Goal: Find specific page/section: Find specific page/section

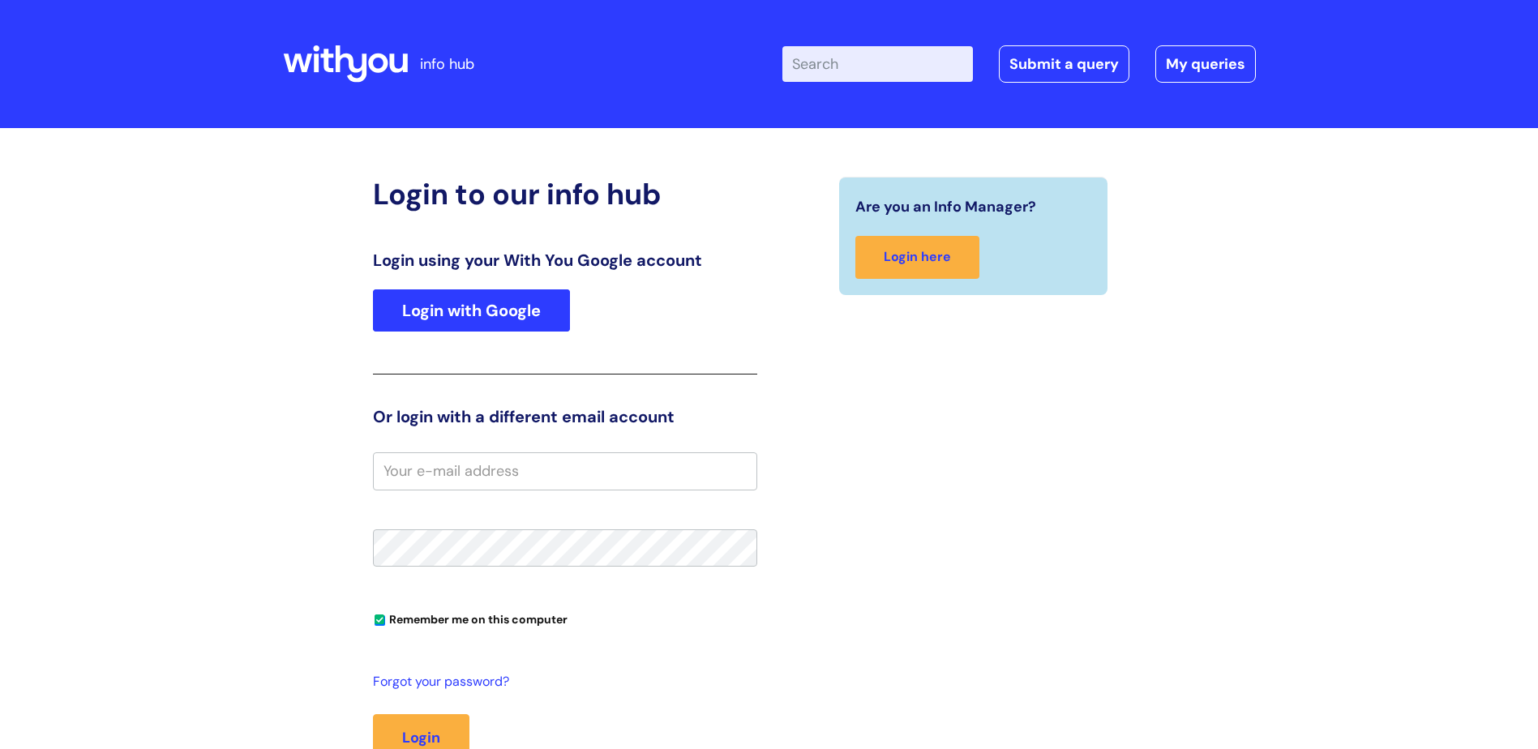
type input "[PERSON_NAME]"
click at [436, 301] on link "Login with Google" at bounding box center [471, 310] width 197 height 42
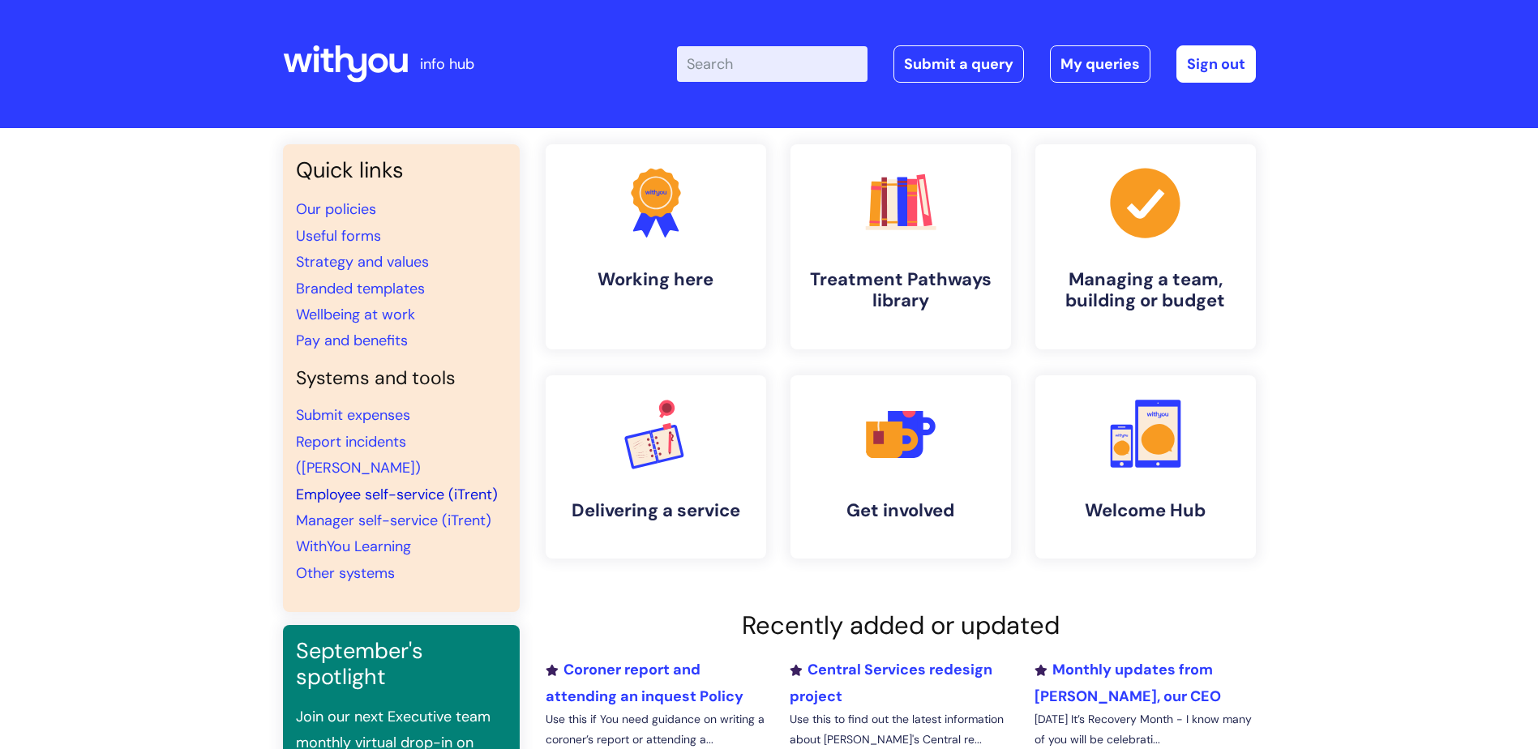
click at [364, 485] on link "Employee self-service (iTrent)" at bounding box center [397, 494] width 202 height 19
click at [1150, 434] on icon at bounding box center [1158, 438] width 34 height 31
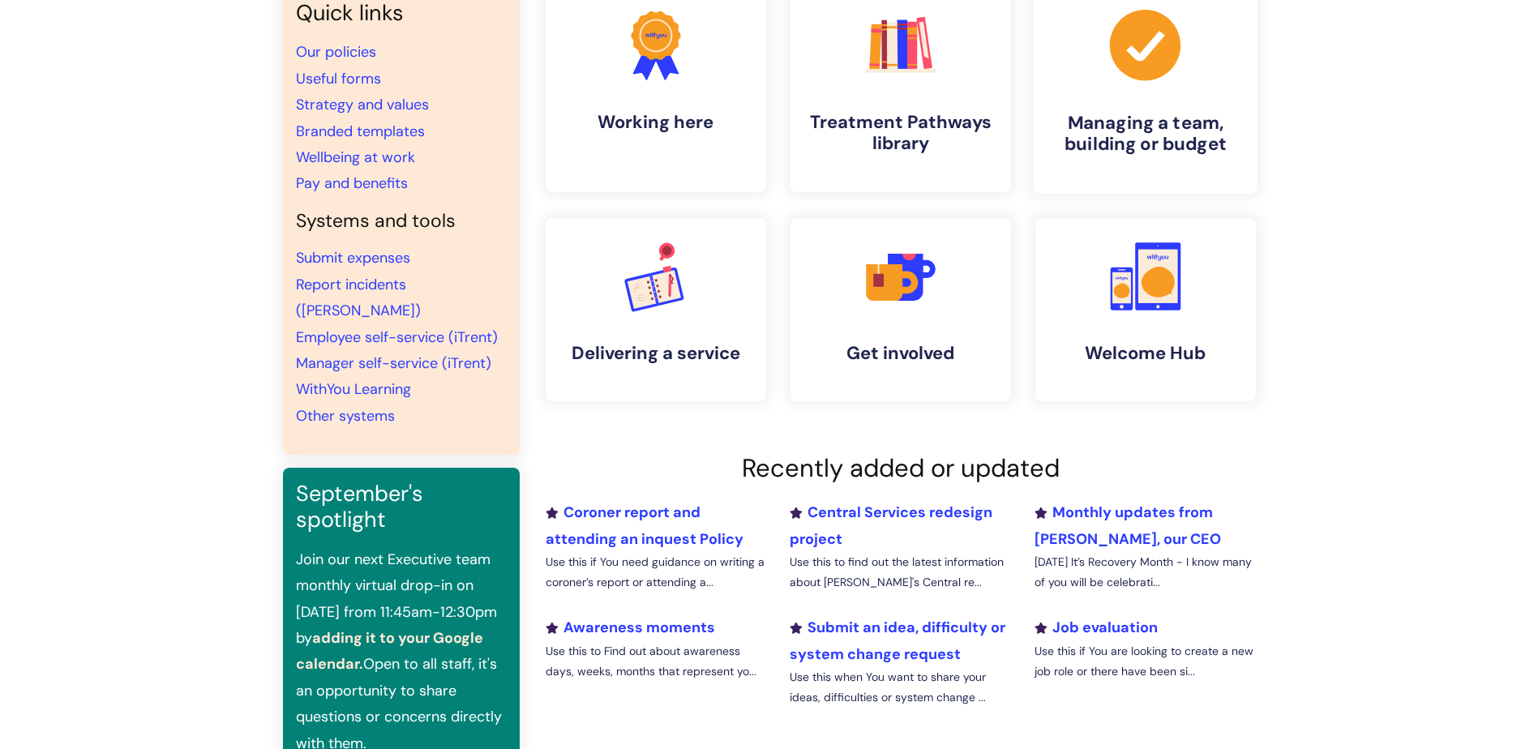
scroll to position [162, 0]
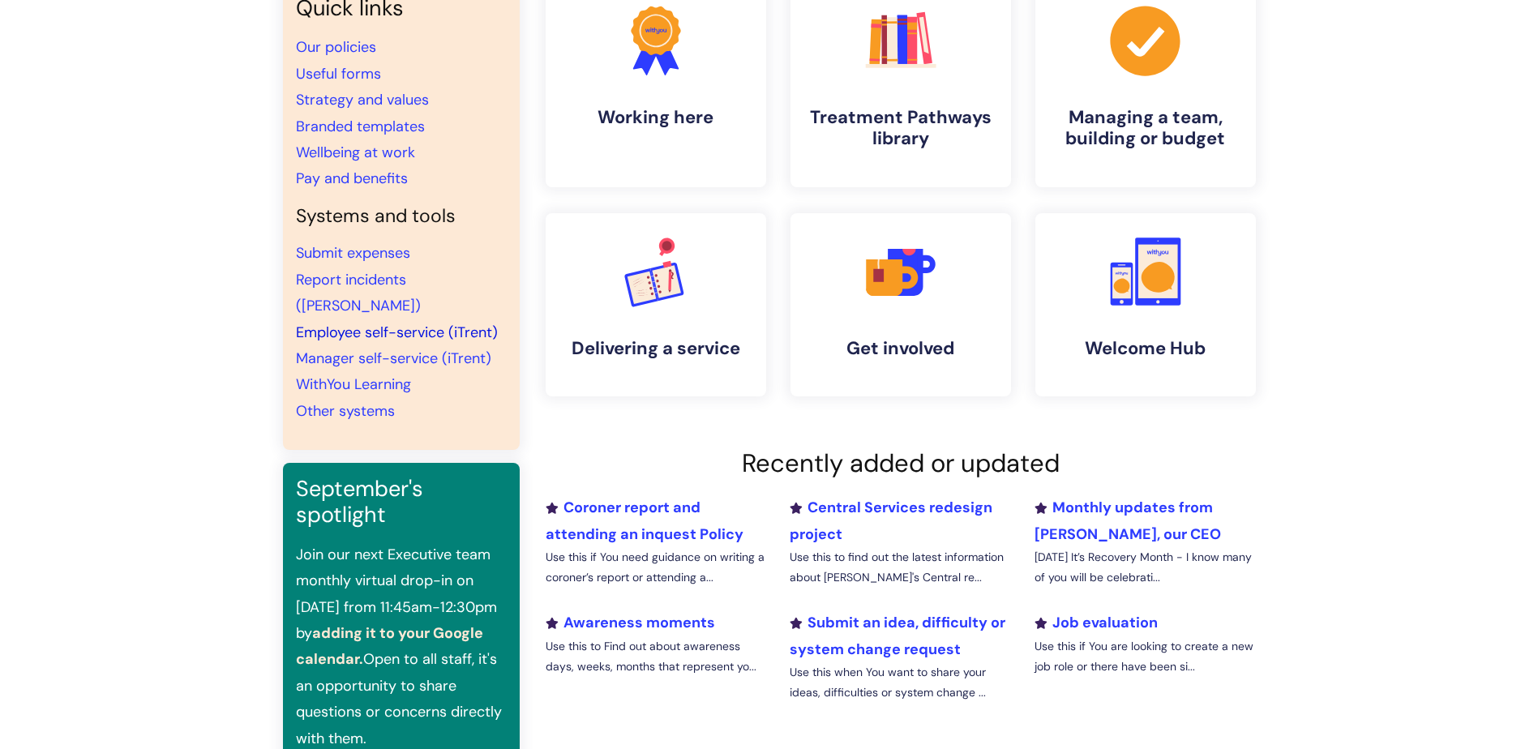
click at [452, 323] on link "Employee self-service (iTrent)" at bounding box center [397, 332] width 202 height 19
